Goal: Task Accomplishment & Management: Use online tool/utility

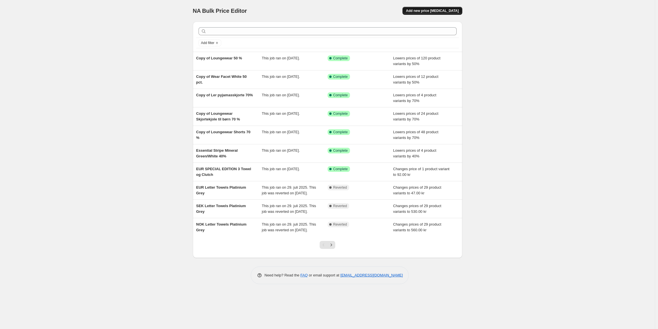
click at [452, 11] on span "Add new price [MEDICAL_DATA]" at bounding box center [432, 11] width 53 height 5
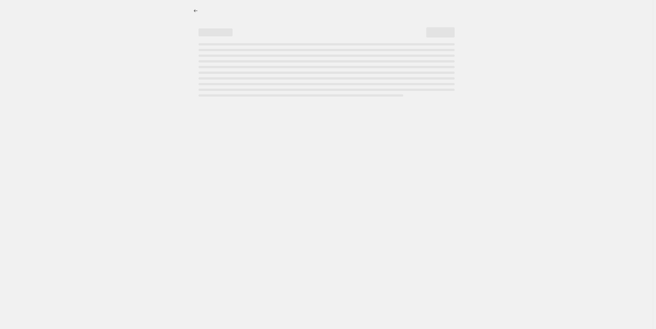
select select "percentage"
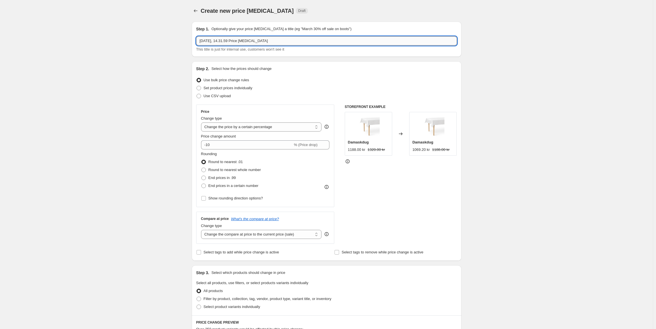
click at [267, 43] on input "15. aug. 2025, 14.31.59 Price change job" at bounding box center [326, 40] width 261 height 9
click at [262, 39] on input "Original sengetæppe" at bounding box center [326, 40] width 261 height 9
type input "Original sengetæppe Light Grey 40%"
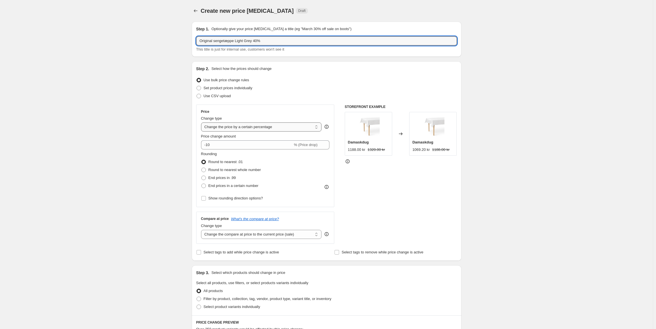
click at [255, 124] on select "Change the price to a certain amount Change the price by a certain amount Chang…" at bounding box center [261, 126] width 121 height 9
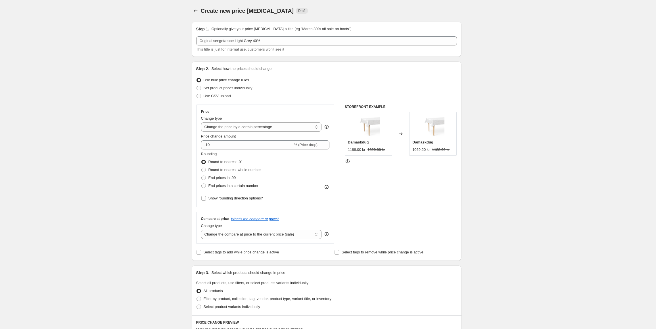
click at [313, 115] on div "Price Change type Change the price to a certain amount Change the price by a ce…" at bounding box center [265, 155] width 129 height 93
click at [230, 146] on input "-10" at bounding box center [247, 144] width 92 height 9
type input "-1"
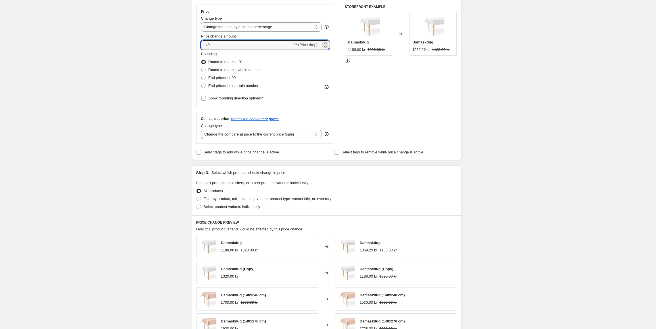
scroll to position [114, 0]
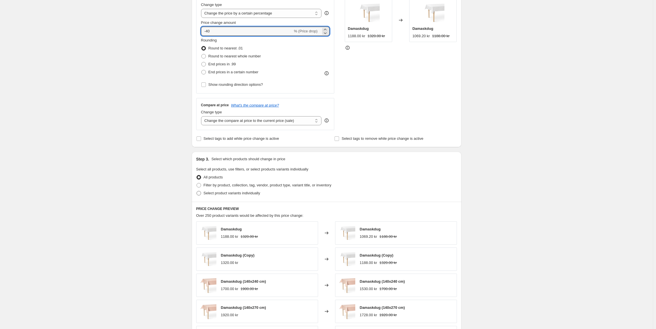
type input "-40"
click at [221, 192] on span "Select product variants individually" at bounding box center [231, 193] width 56 height 4
click at [197, 191] on input "Select product variants individually" at bounding box center [196, 191] width 0 height 0
radio input "true"
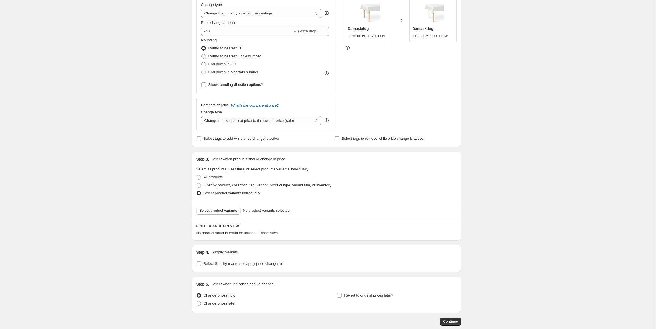
scroll to position [145, 0]
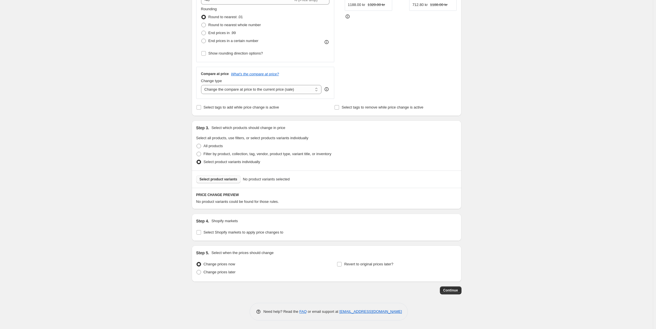
click at [237, 182] on button "Select product variants" at bounding box center [218, 179] width 45 height 8
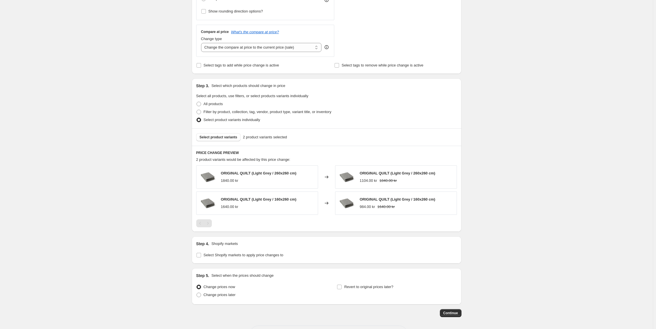
scroll to position [210, 0]
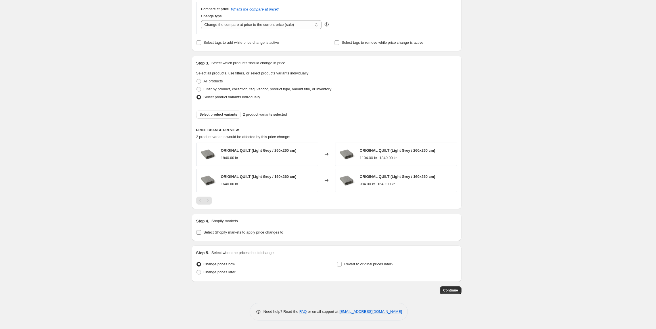
click at [219, 232] on span "Select Shopify markets to apply price changes to" at bounding box center [243, 232] width 80 height 4
click at [201, 232] on input "Select Shopify markets to apply price changes to" at bounding box center [198, 232] width 5 height 5
checkbox input "true"
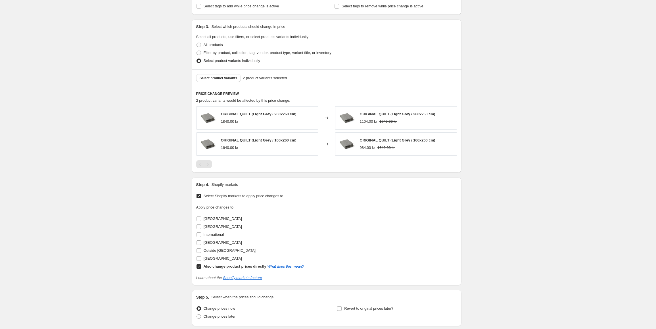
scroll to position [290, 0]
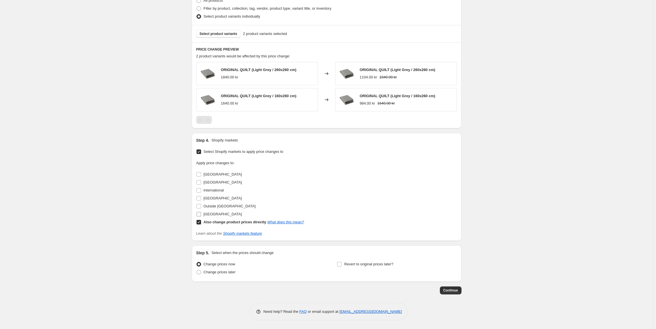
click at [201, 215] on input "[GEOGRAPHIC_DATA]" at bounding box center [198, 214] width 5 height 5
checkbox input "true"
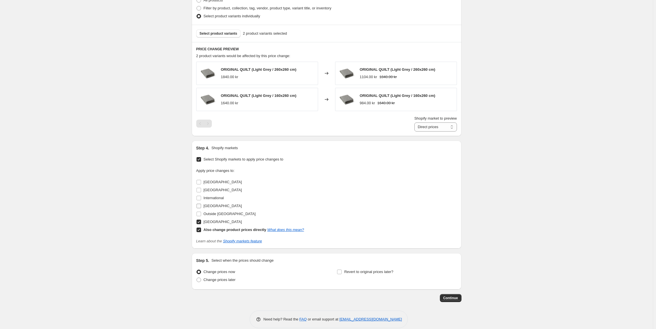
click at [201, 206] on input "[GEOGRAPHIC_DATA]" at bounding box center [198, 205] width 5 height 5
checkbox input "true"
click at [201, 200] on span at bounding box center [198, 197] width 5 height 5
click at [201, 200] on input "International" at bounding box center [198, 198] width 5 height 5
checkbox input "true"
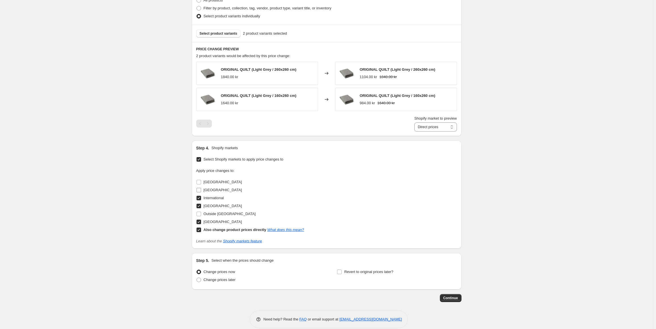
click at [200, 191] on input "[GEOGRAPHIC_DATA]" at bounding box center [198, 190] width 5 height 5
checkbox input "true"
click at [452, 298] on span "Continue" at bounding box center [450, 297] width 15 height 5
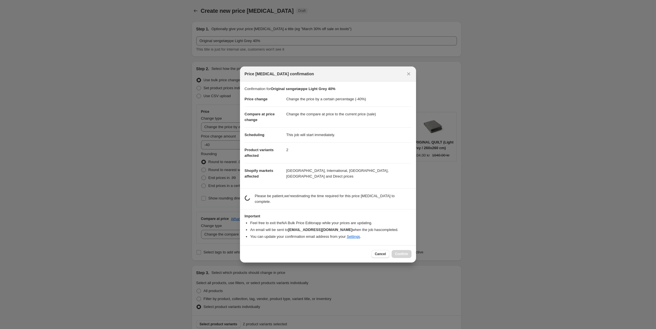
scroll to position [0, 0]
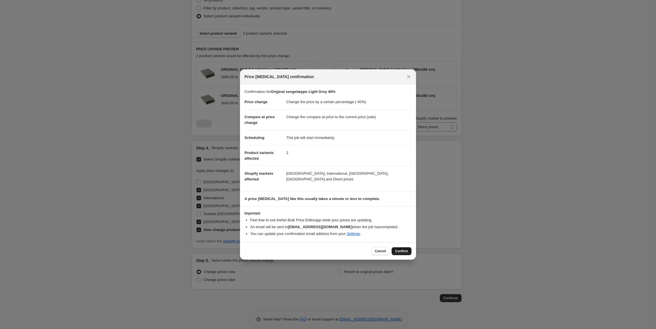
click at [399, 252] on span "Confirm" at bounding box center [401, 251] width 13 height 5
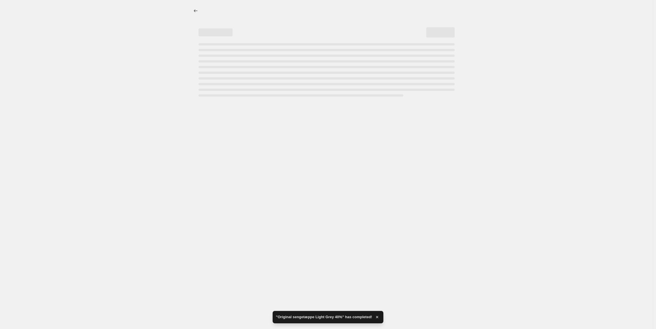
select select "percentage"
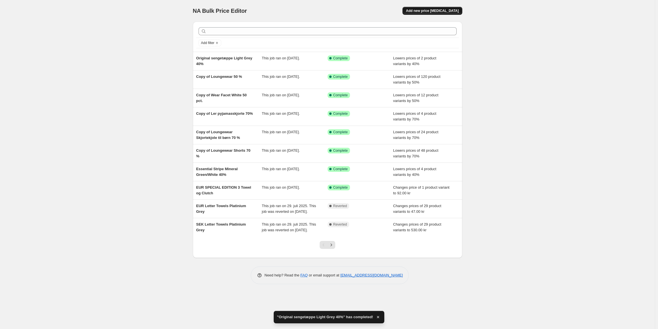
click at [437, 9] on span "Add new price [MEDICAL_DATA]" at bounding box center [432, 11] width 53 height 5
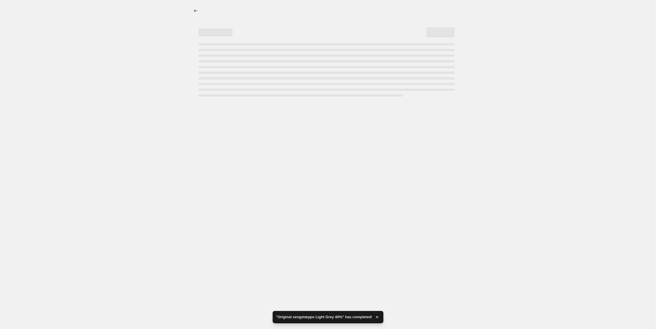
select select "percentage"
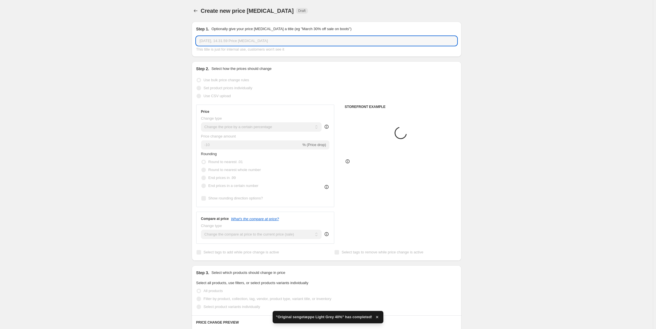
click at [247, 42] on input "15. aug. 2025, 14.31.59 Price change job" at bounding box center [326, 40] width 261 height 9
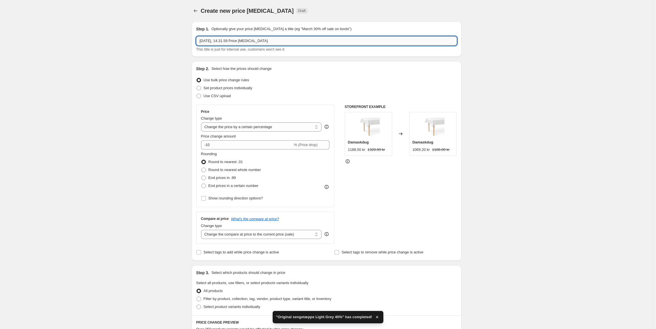
click at [247, 42] on input "15. aug. 2025, 14.31.59 Price change job" at bounding box center [326, 40] width 261 height 9
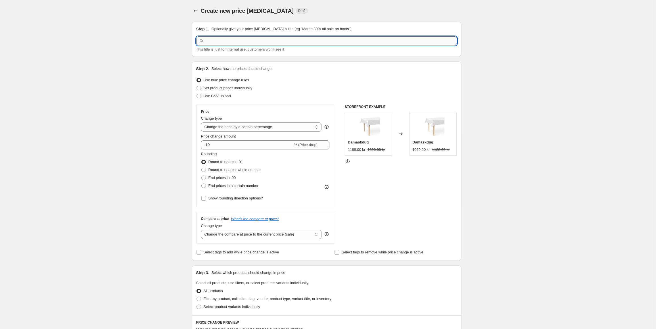
type input "O"
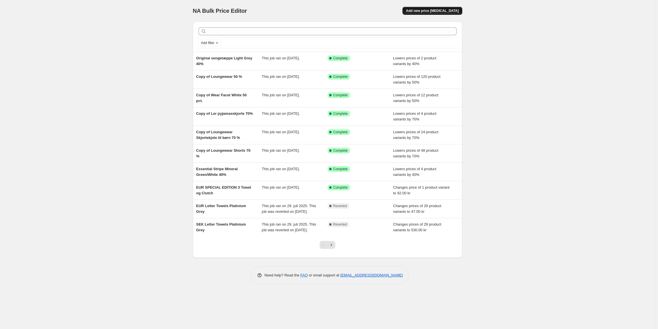
click at [442, 8] on button "Add new price change job" at bounding box center [433, 11] width 60 height 8
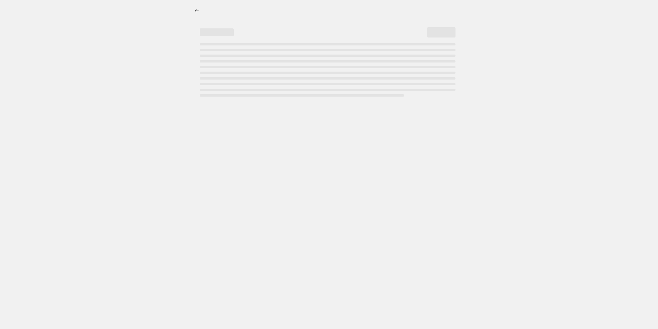
select select "percentage"
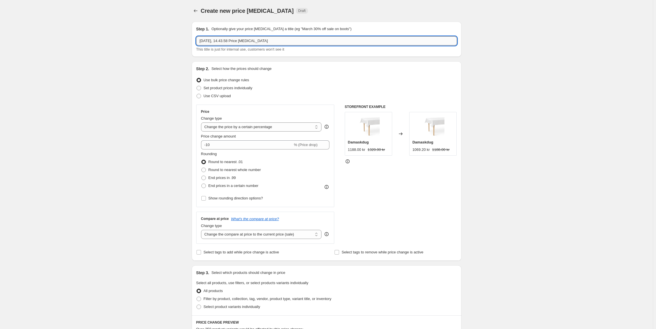
click at [272, 41] on input "15. aug. 2025, 14.43.58 Price change job" at bounding box center [326, 40] width 261 height 9
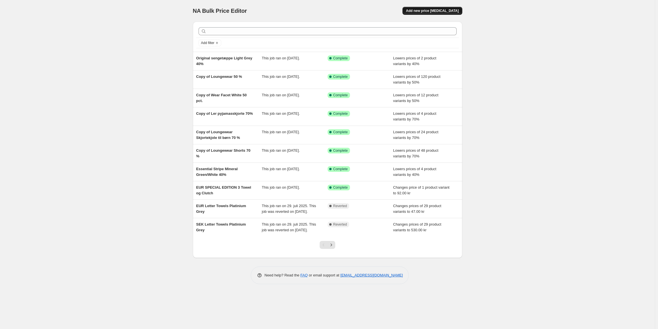
click at [431, 13] on button "Add new price [MEDICAL_DATA]" at bounding box center [433, 11] width 60 height 8
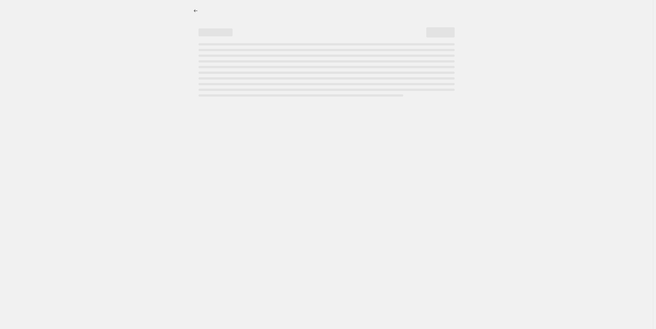
select select "percentage"
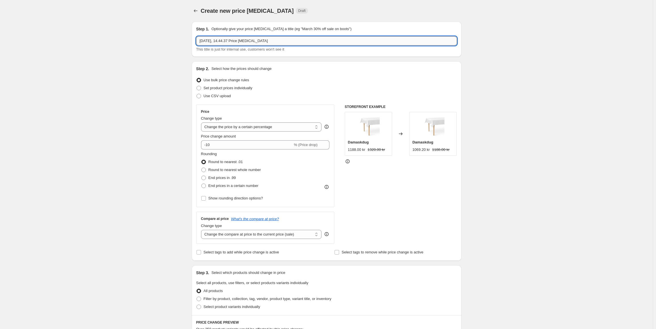
click at [302, 40] on input "[DATE], 14.44.37 Price [MEDICAL_DATA]" at bounding box center [326, 40] width 261 height 9
click at [299, 39] on input "[DATE], 14.44.37 Price [MEDICAL_DATA]" at bounding box center [326, 40] width 261 height 9
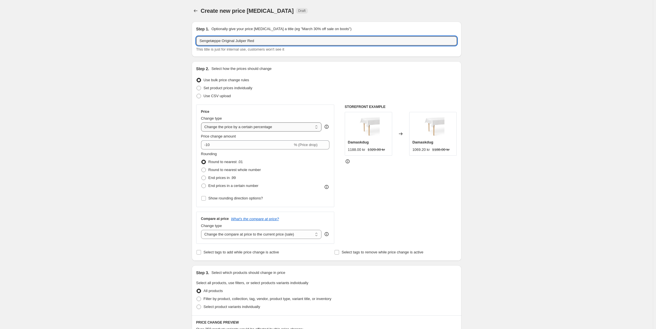
type input "Sengetæppe Original Juliper Red"
click at [239, 125] on select "Change the price to a certain amount Change the price by a certain amount Chang…" at bounding box center [261, 126] width 121 height 9
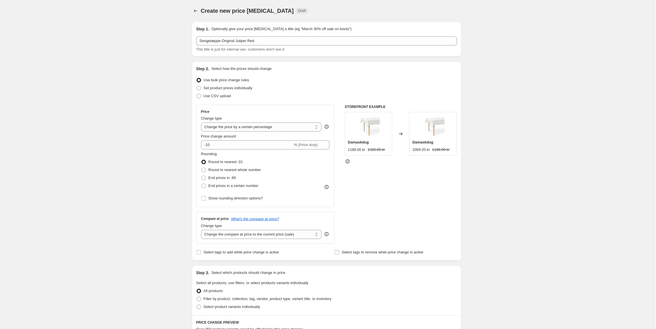
click at [310, 81] on div "Use bulk price change rules" at bounding box center [326, 80] width 261 height 8
click at [213, 148] on input "-10" at bounding box center [247, 144] width 92 height 9
type input "-1"
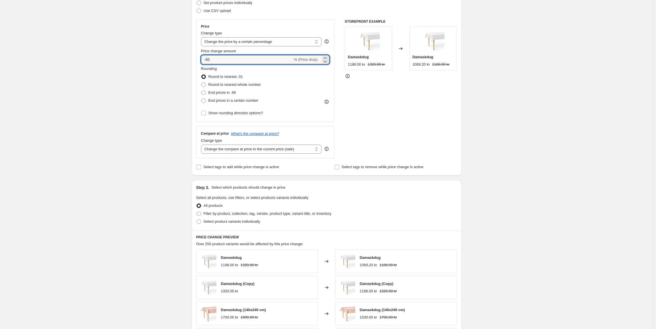
scroll to position [142, 0]
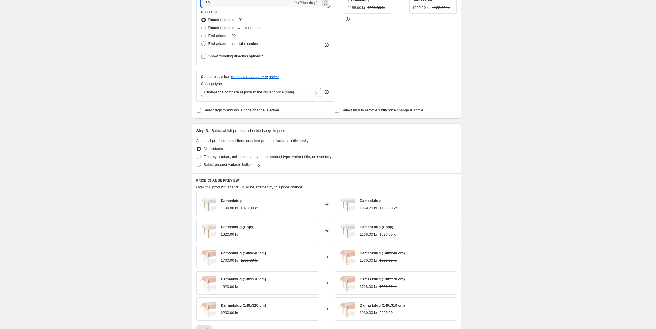
type input "-60"
click at [226, 167] on span "Select product variants individually" at bounding box center [231, 165] width 56 height 6
click at [197, 163] on input "Select product variants individually" at bounding box center [196, 162] width 0 height 0
radio input "true"
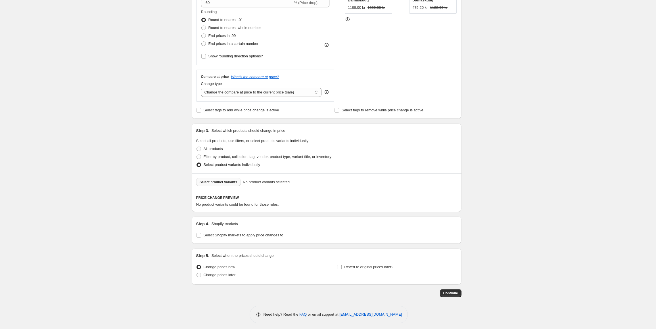
click at [220, 181] on span "Select product variants" at bounding box center [219, 182] width 38 height 5
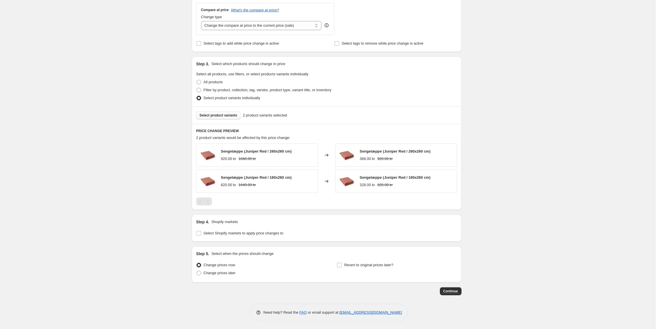
scroll to position [210, 0]
click at [200, 232] on input "Select Shopify markets to apply price changes to" at bounding box center [198, 232] width 5 height 5
checkbox input "true"
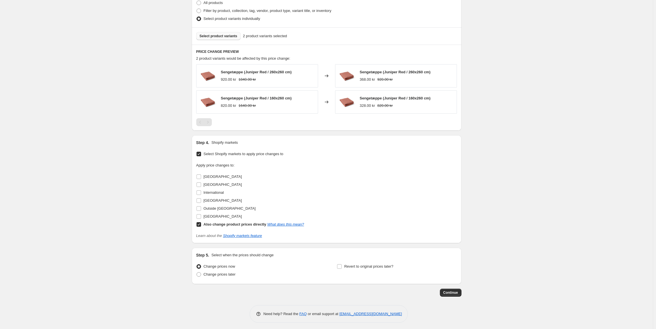
scroll to position [290, 0]
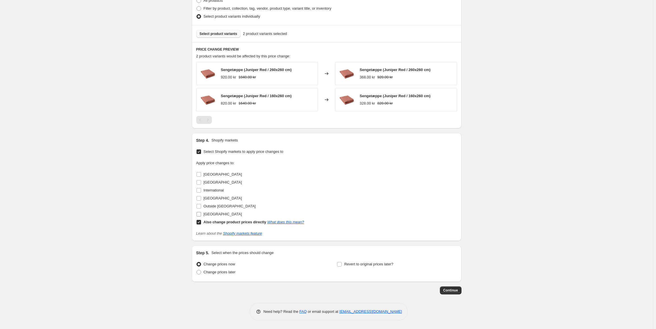
click at [200, 215] on input "[GEOGRAPHIC_DATA]" at bounding box center [198, 214] width 5 height 5
checkbox input "true"
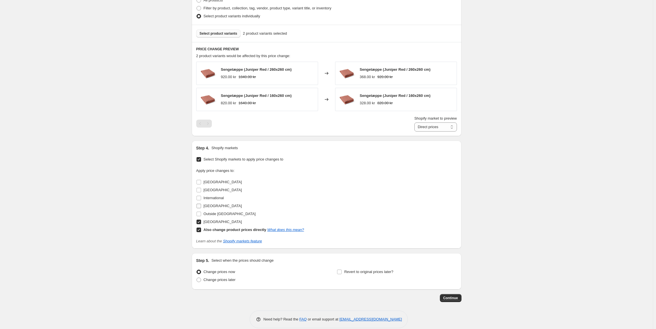
click at [198, 203] on label "[GEOGRAPHIC_DATA]" at bounding box center [219, 206] width 46 height 8
click at [198, 203] on input "[GEOGRAPHIC_DATA]" at bounding box center [198, 205] width 5 height 5
checkbox input "true"
click at [198, 196] on input "International" at bounding box center [198, 198] width 5 height 5
checkbox input "true"
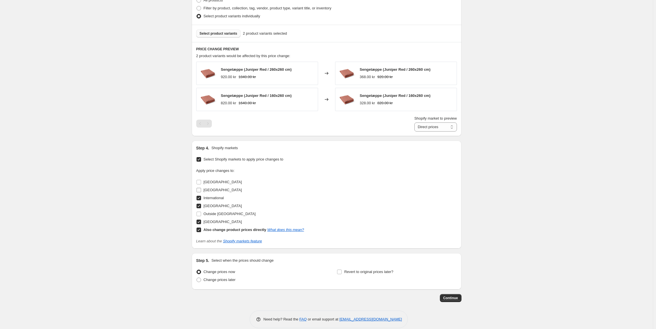
click at [198, 188] on input "[GEOGRAPHIC_DATA]" at bounding box center [198, 190] width 5 height 5
checkbox input "true"
click at [452, 300] on span "Continue" at bounding box center [450, 297] width 15 height 5
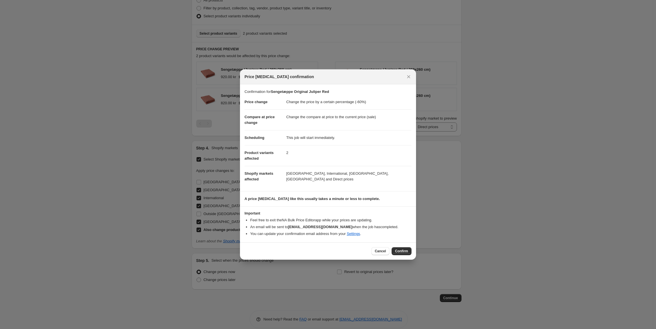
click at [406, 245] on div "Cancel Confirm" at bounding box center [328, 250] width 176 height 17
click at [404, 248] on button "Confirm" at bounding box center [401, 251] width 20 height 8
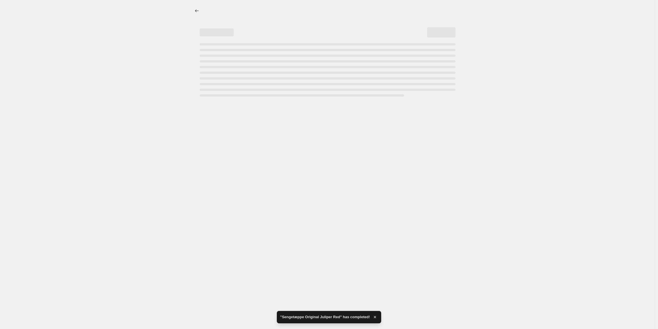
select select "percentage"
